Goal: Transaction & Acquisition: Purchase product/service

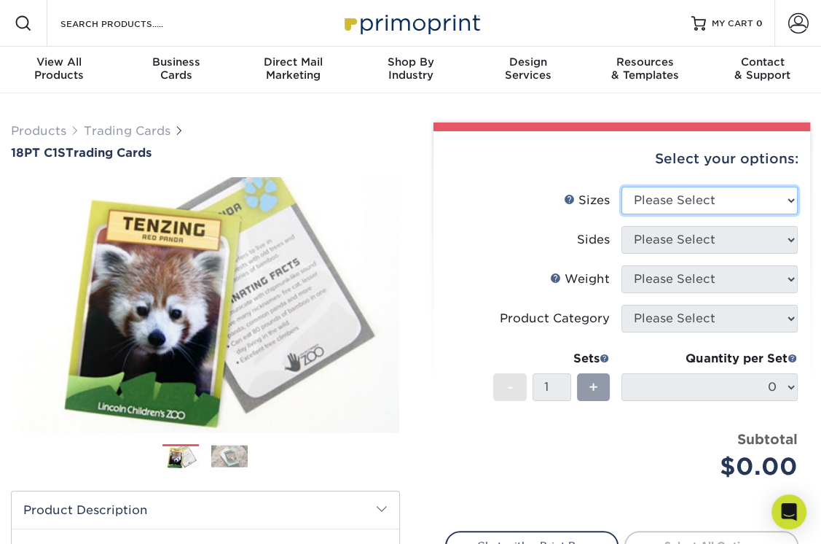
click at [742, 189] on select "Please Select 2.5" x 3.5"" at bounding box center [710, 201] width 176 height 28
select select "2.50x3.50"
click at [622, 187] on select "Please Select 2.5" x 3.5"" at bounding box center [710, 201] width 176 height 28
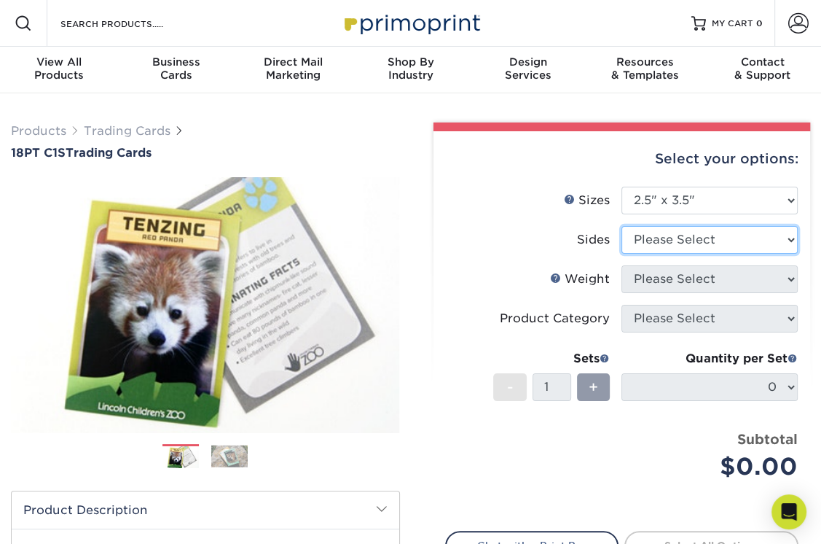
click at [705, 243] on select "Please Select Print Both Sides Print Front Only" at bounding box center [710, 240] width 176 height 28
select select "13abbda7-1d64-4f25-8bb2-c179b224825d"
click at [622, 226] on select "Please Select Print Both Sides Print Front Only" at bounding box center [710, 240] width 176 height 28
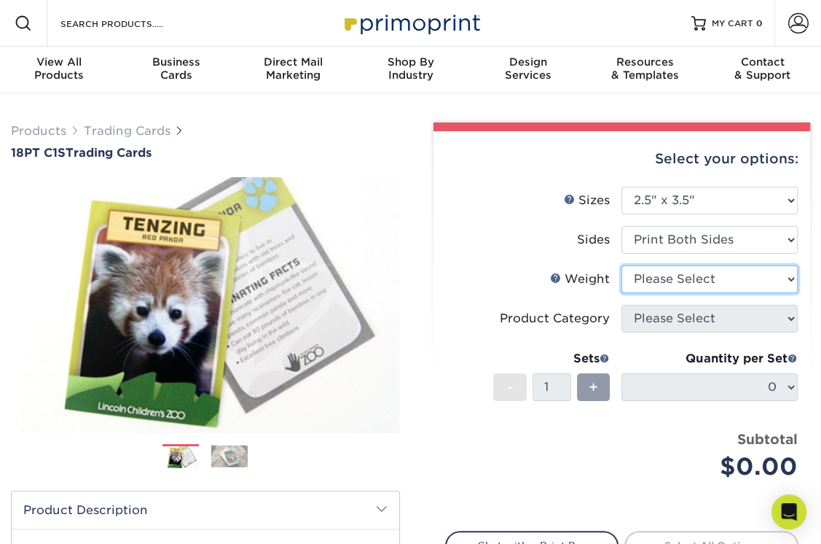
click at [688, 271] on select "Please Select 18PT C1S" at bounding box center [710, 279] width 176 height 28
select select "18PTC1S"
click at [622, 265] on select "Please Select 18PT C1S" at bounding box center [710, 279] width 176 height 28
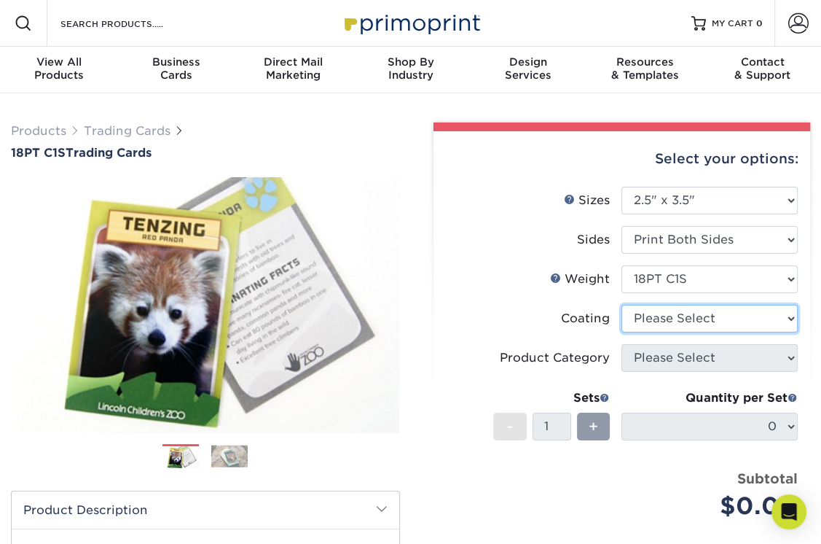
click at [682, 321] on select at bounding box center [710, 319] width 176 height 28
select select "1e8116af-acfc-44b1-83dc-8181aa338834"
click at [622, 305] on select at bounding box center [710, 319] width 176 height 28
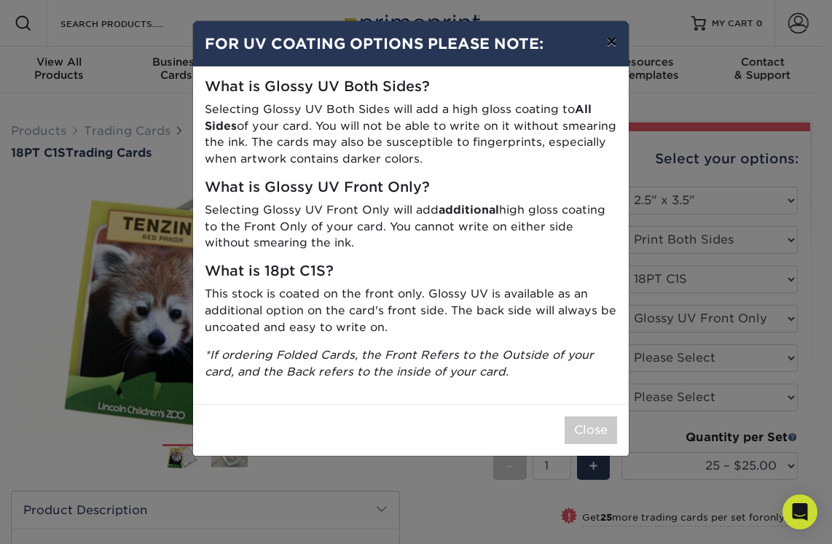
click at [612, 42] on button "×" at bounding box center [612, 41] width 34 height 41
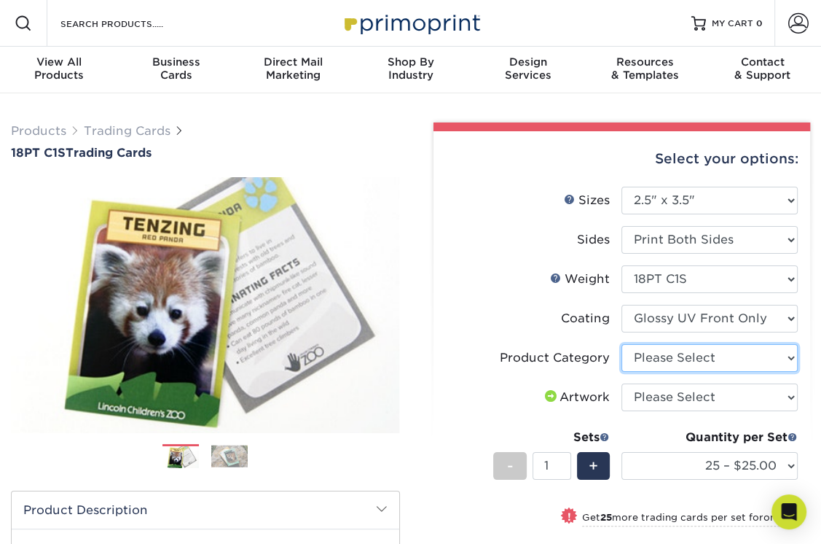
click at [703, 359] on select "Please Select Trading Cards" at bounding box center [710, 358] width 176 height 28
select select "c2f9bce9-36c2-409d-b101-c29d9d031e18"
click at [622, 344] on select "Please Select Trading Cards" at bounding box center [710, 358] width 176 height 28
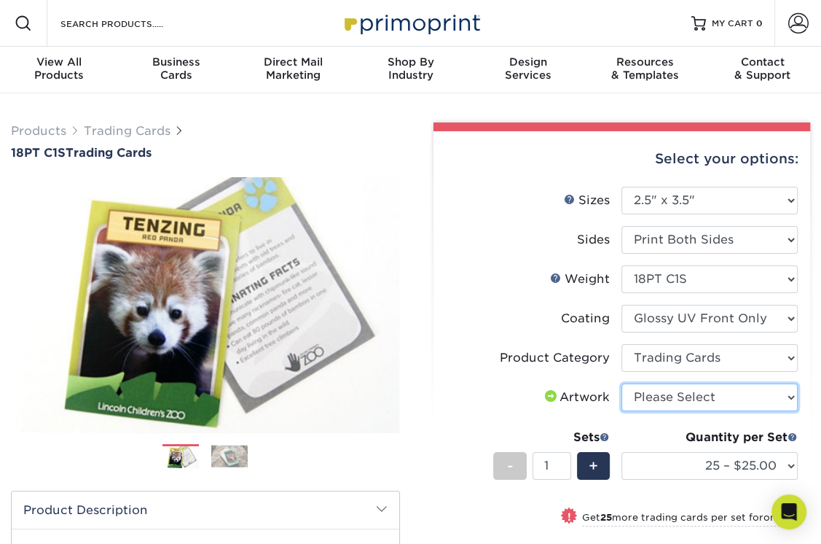
click at [691, 402] on select "Please Select I will upload files I need a design - $100" at bounding box center [710, 397] width 176 height 28
select select "upload"
click at [622, 383] on select "Please Select I will upload files I need a design - $100" at bounding box center [710, 397] width 176 height 28
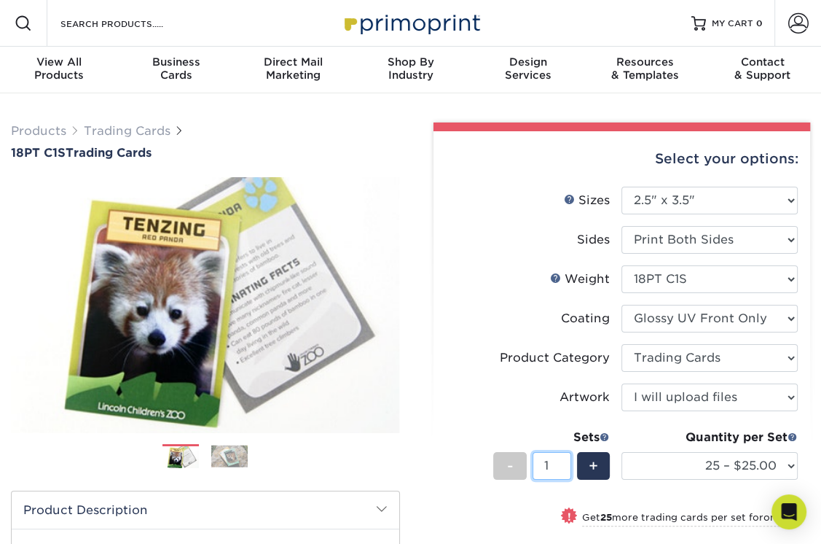
click at [554, 467] on input "1" at bounding box center [552, 466] width 39 height 28
drag, startPoint x: 554, startPoint y: 467, endPoint x: 390, endPoint y: 450, distance: 164.9
click at [390, 450] on div "Products Trading Cards 18PT C1S Trading Cards" at bounding box center [410, 468] width 821 height 693
type input "20"
